Goal: Transaction & Acquisition: Register for event/course

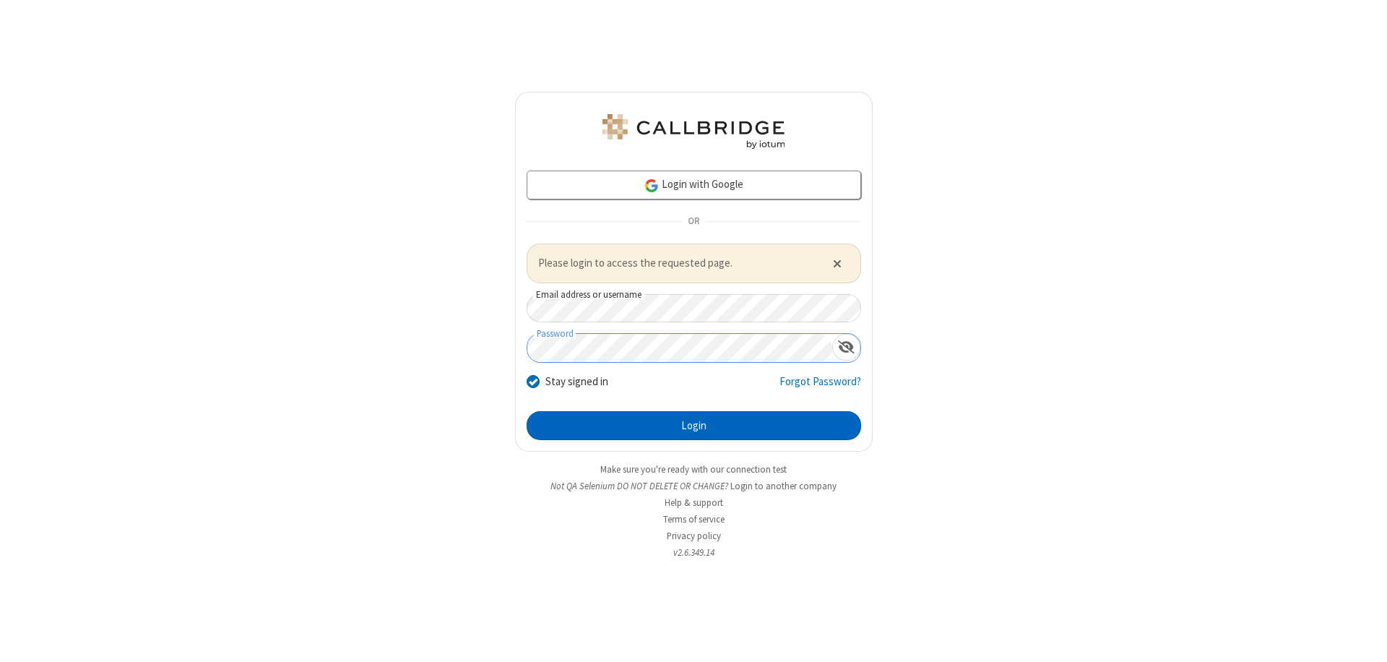
click at [693, 425] on button "Login" at bounding box center [694, 425] width 334 height 29
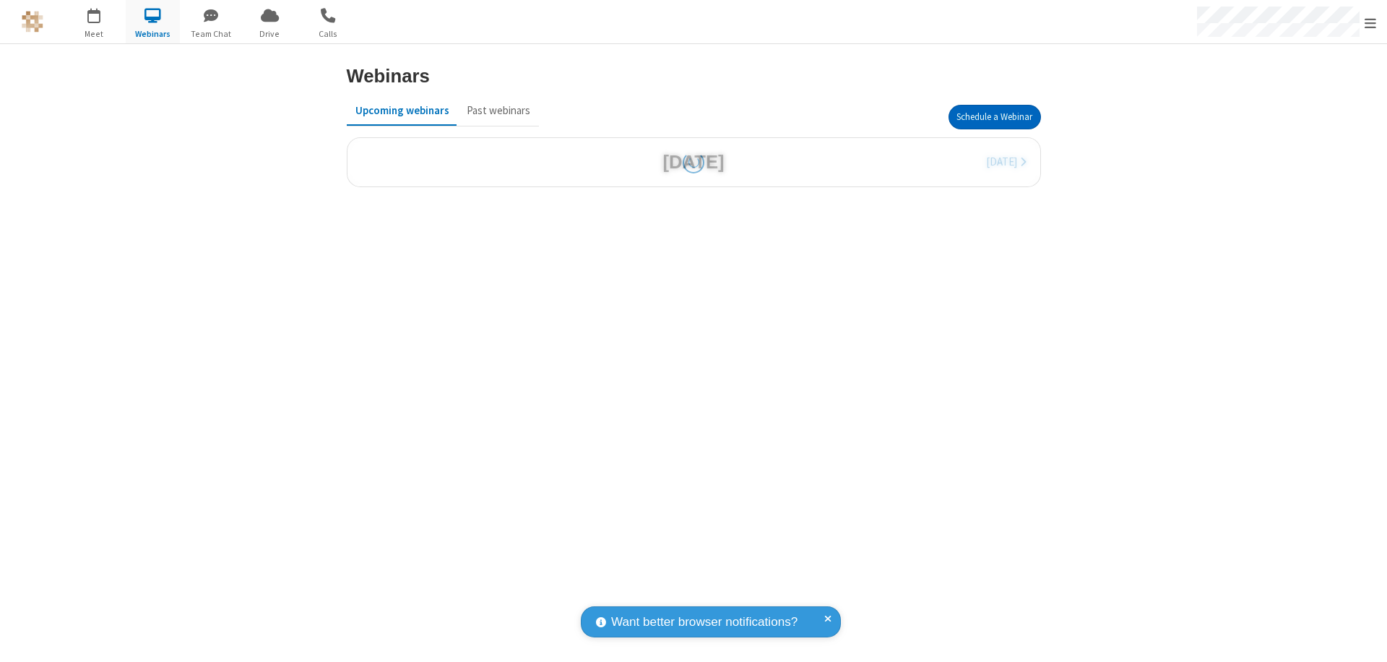
click at [994, 117] on button "Schedule a Webinar" at bounding box center [994, 117] width 92 height 25
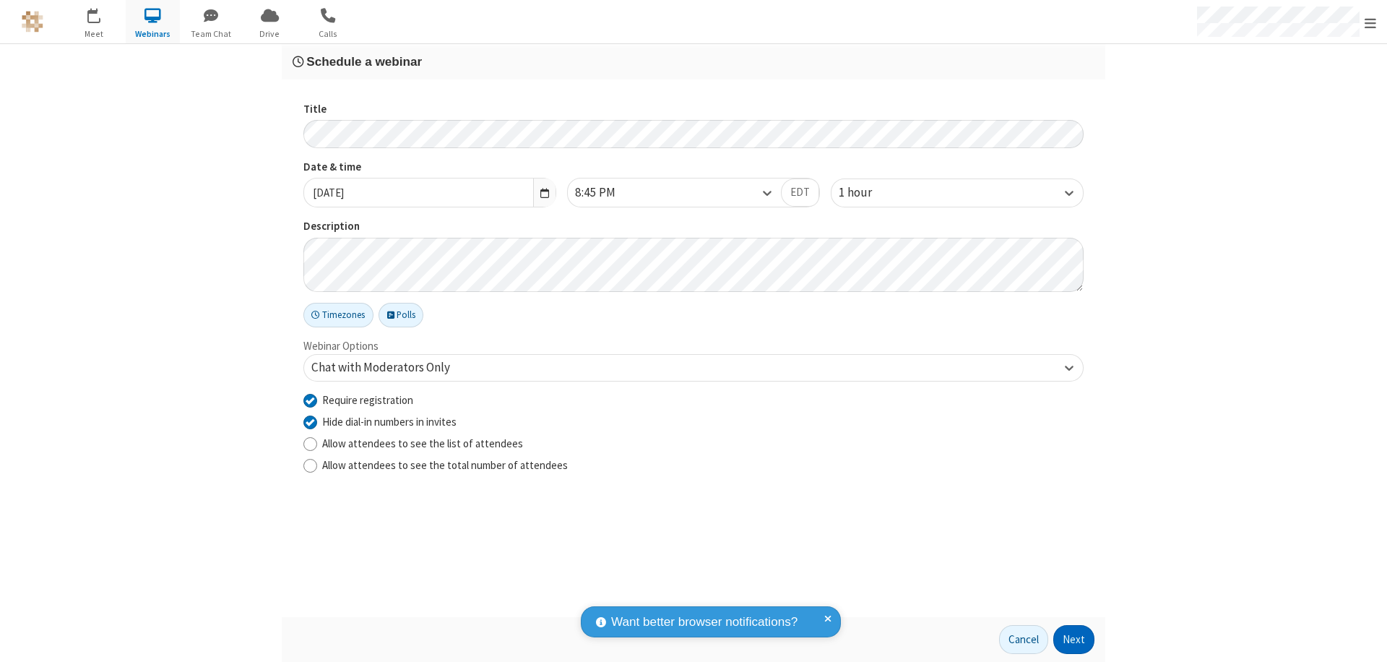
click at [1074, 639] on button "Next" at bounding box center [1073, 639] width 41 height 29
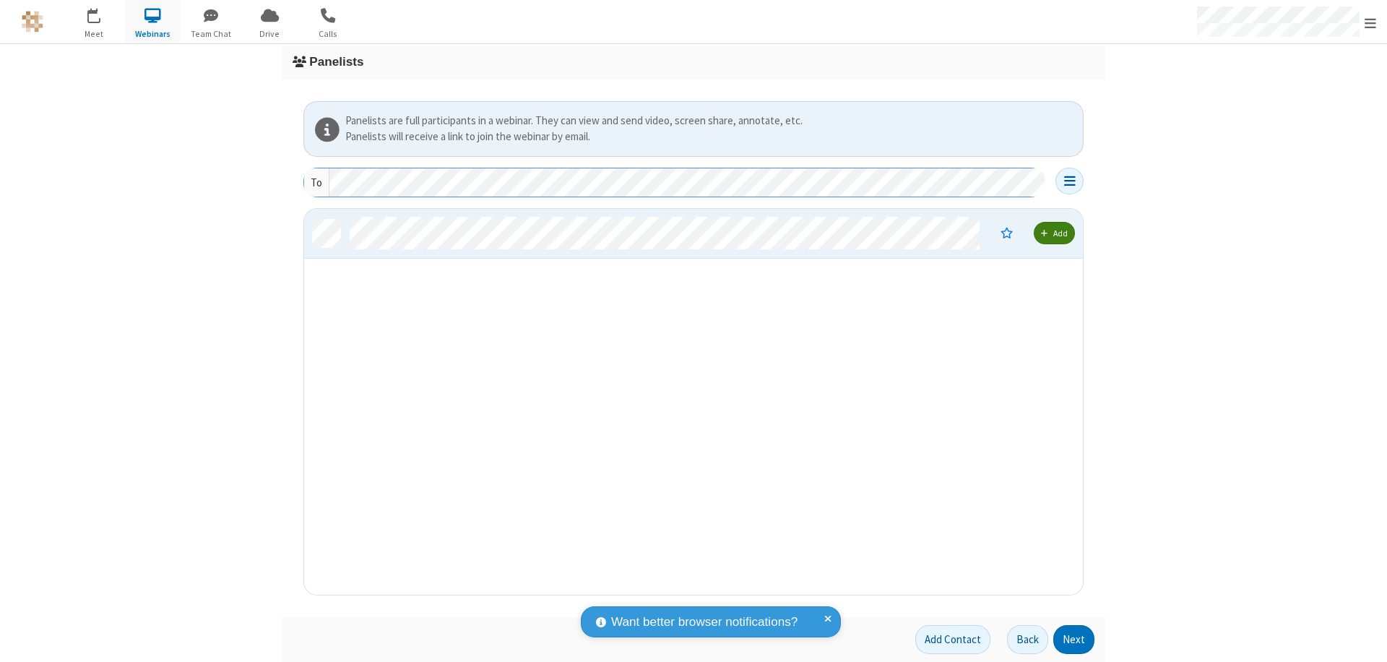
scroll to position [375, 768]
click at [1074, 639] on button "Next" at bounding box center [1073, 639] width 41 height 29
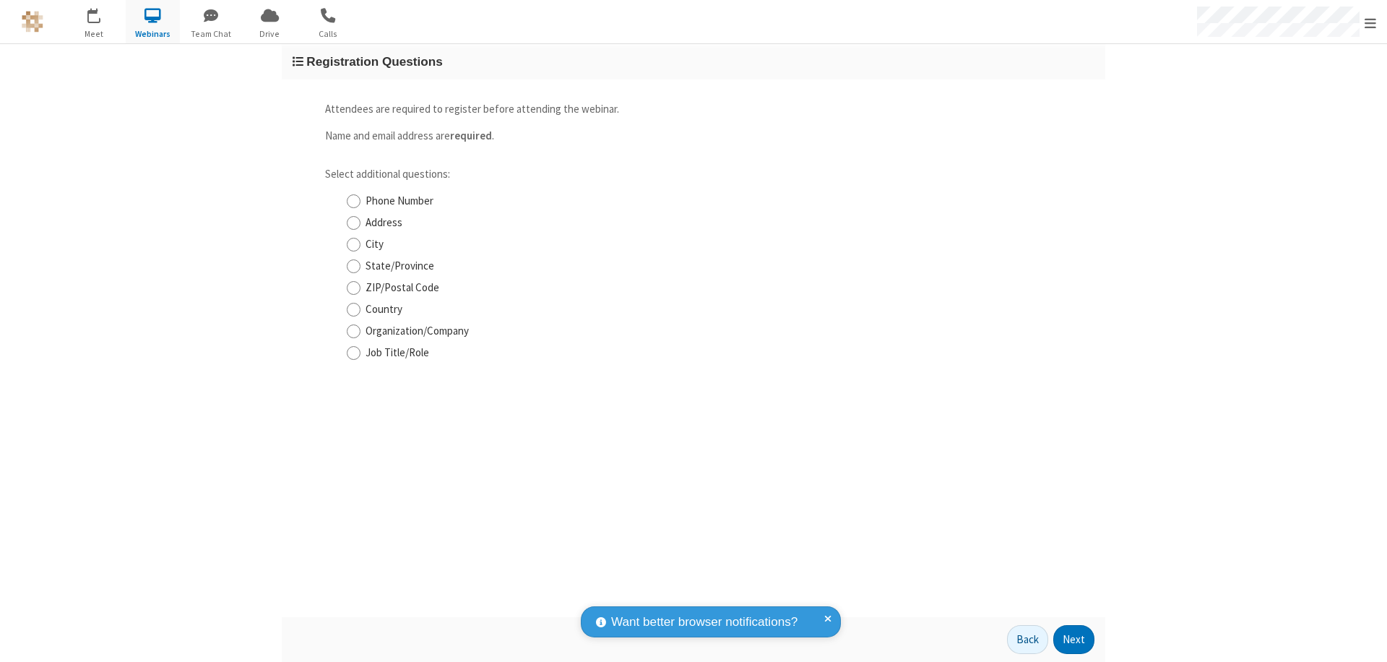
click at [353, 201] on input "Phone Number" at bounding box center [354, 201] width 14 height 15
checkbox input "true"
click at [1074, 639] on button "Next" at bounding box center [1073, 639] width 41 height 29
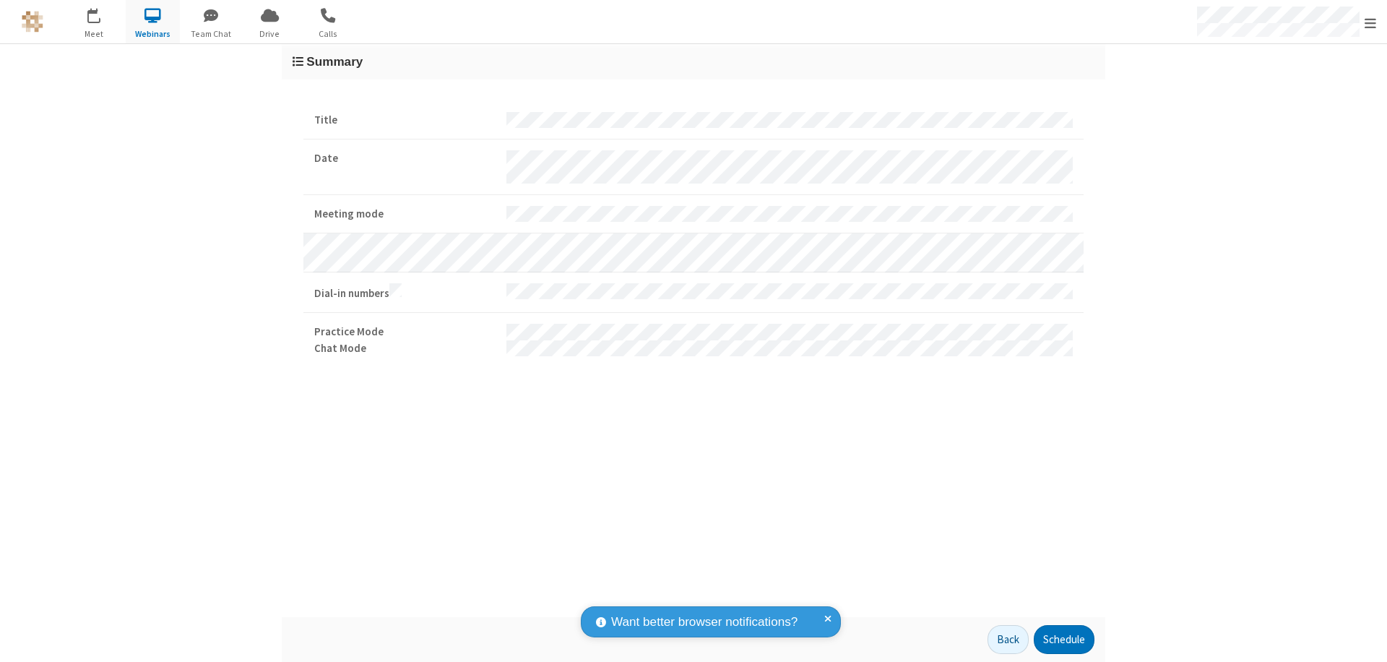
click at [1063, 639] on button "Schedule" at bounding box center [1064, 639] width 61 height 29
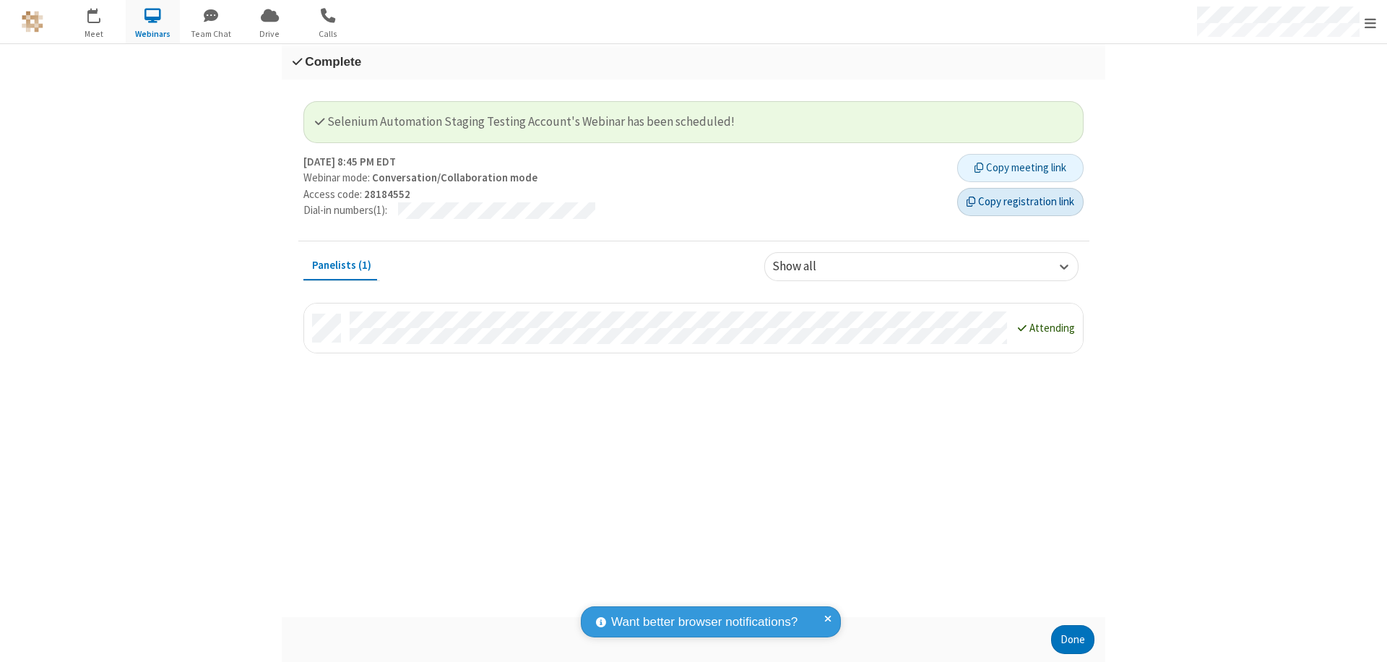
click at [1020, 202] on button "Copy registration link" at bounding box center [1020, 202] width 126 height 29
click at [1073, 639] on button "Done" at bounding box center [1072, 639] width 43 height 29
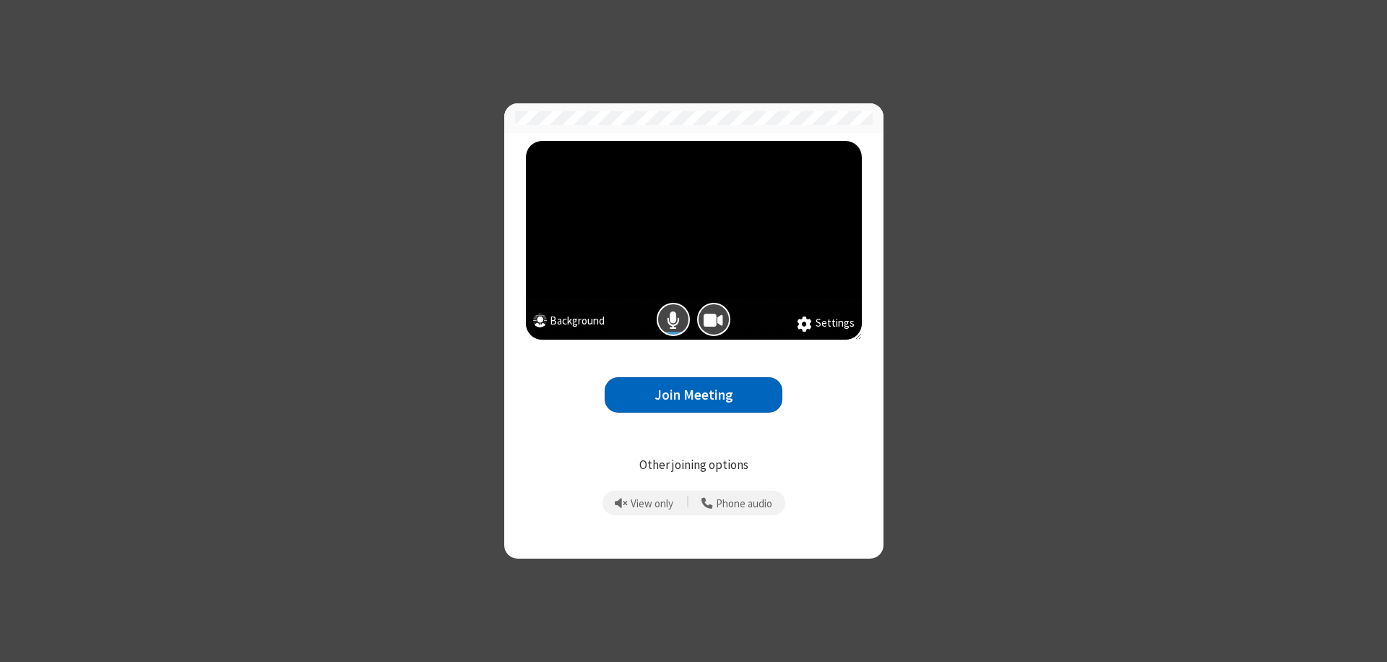
click at [693, 394] on button "Join Meeting" at bounding box center [694, 394] width 178 height 35
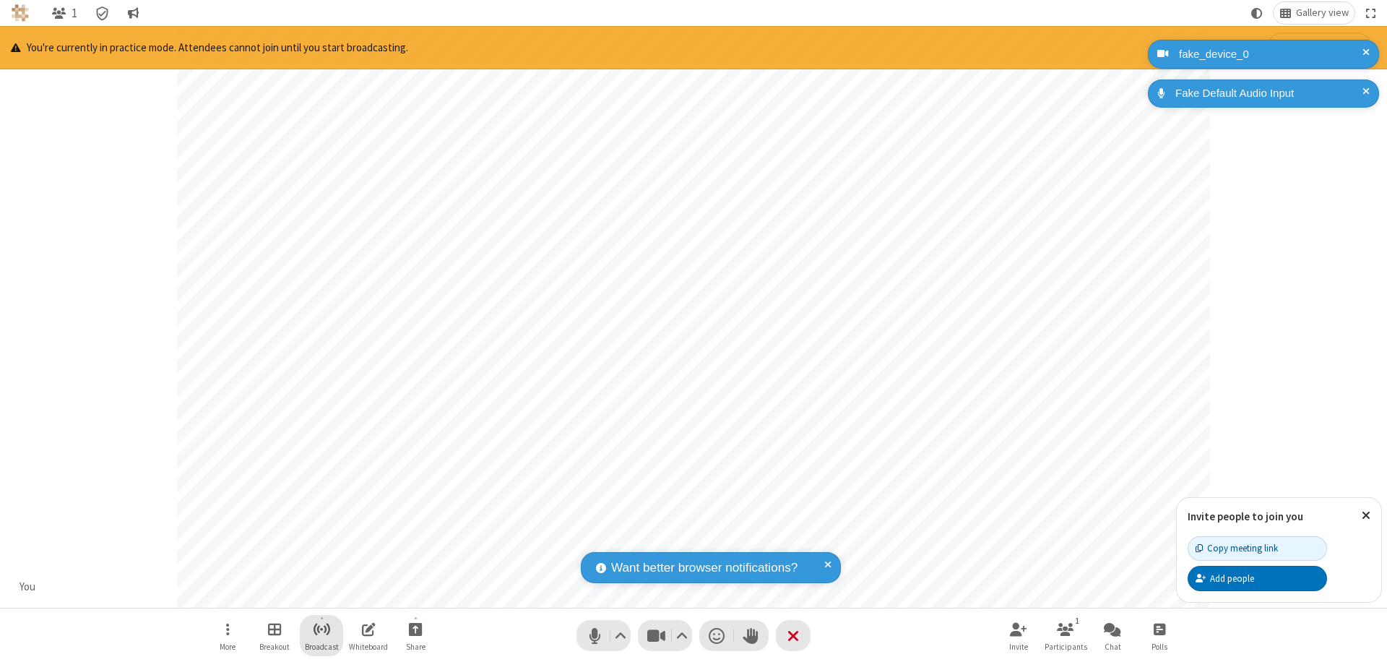
click at [321, 628] on span "Start broadcast" at bounding box center [322, 629] width 18 height 18
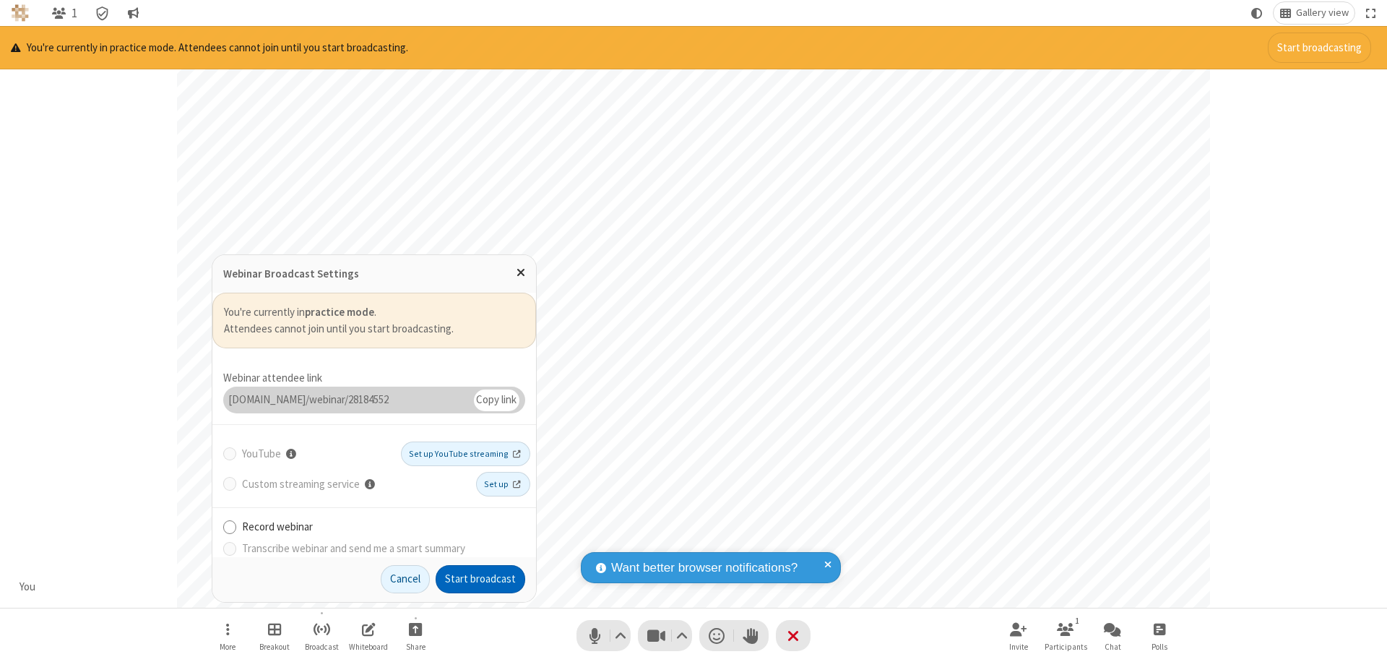
click at [480, 579] on button "Start broadcast" at bounding box center [481, 579] width 90 height 29
